Goal: Find specific page/section: Find specific page/section

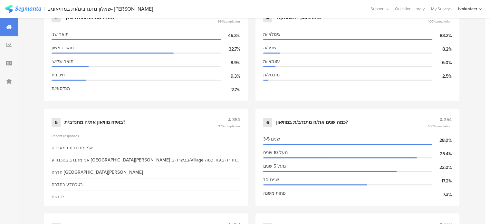
scroll to position [419, 0]
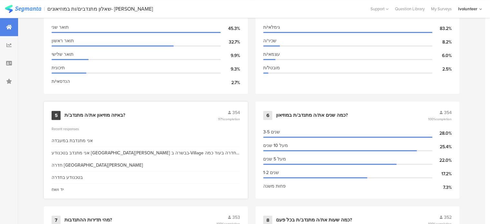
click at [85, 115] on div "באיזה מוזיאון את/ה מתנדב/ת?" at bounding box center [94, 115] width 61 height 6
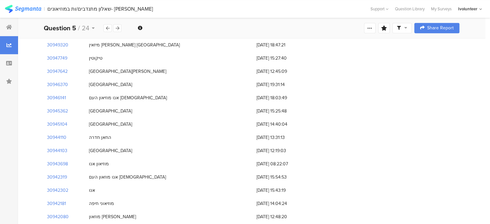
scroll to position [451, 0]
